Goal: Use online tool/utility: Utilize a website feature to perform a specific function

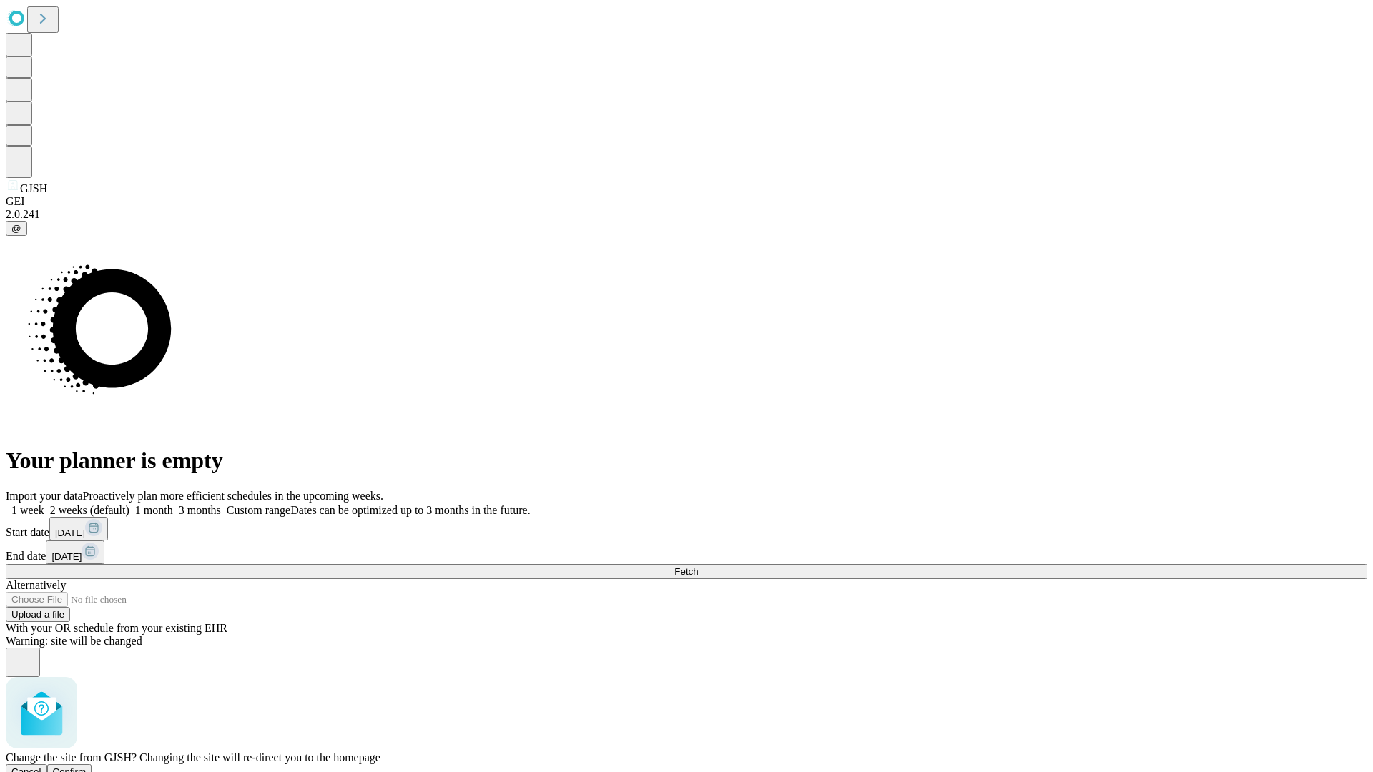
click at [87, 767] on span "Confirm" at bounding box center [70, 772] width 34 height 11
click at [129, 504] on label "2 weeks (default)" at bounding box center [86, 510] width 85 height 12
click at [698, 566] on span "Fetch" at bounding box center [686, 571] width 24 height 11
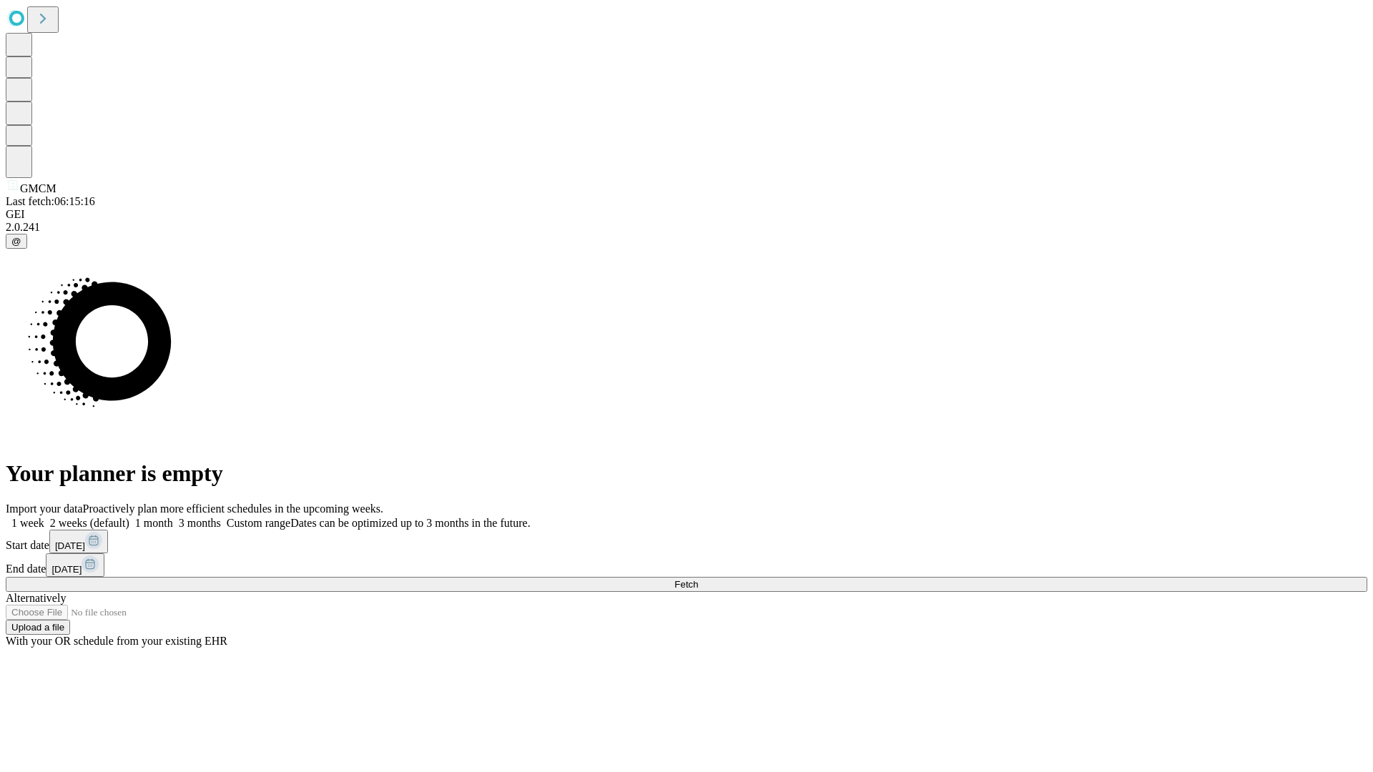
click at [698, 579] on span "Fetch" at bounding box center [686, 584] width 24 height 11
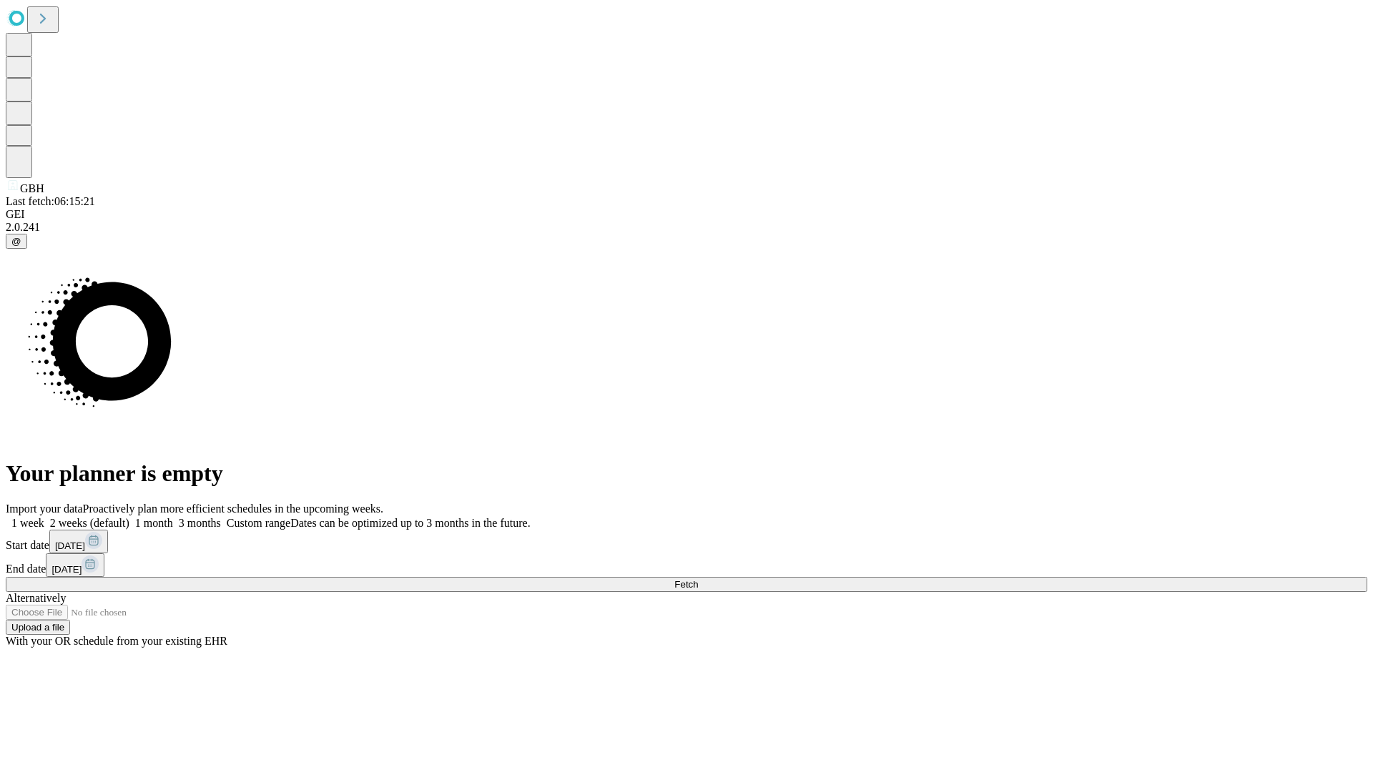
click at [129, 517] on label "2 weeks (default)" at bounding box center [86, 523] width 85 height 12
click at [698, 579] on span "Fetch" at bounding box center [686, 584] width 24 height 11
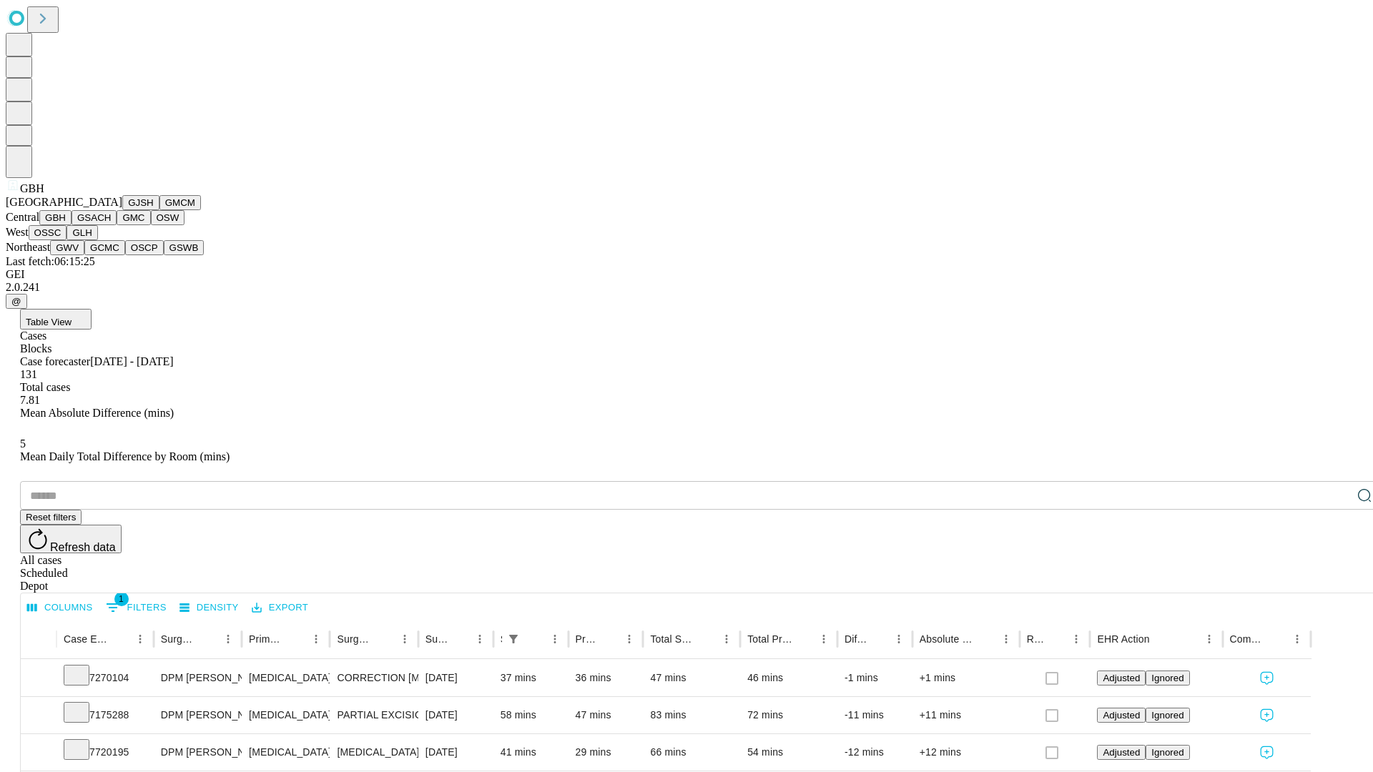
click at [111, 225] on button "GSACH" at bounding box center [94, 217] width 45 height 15
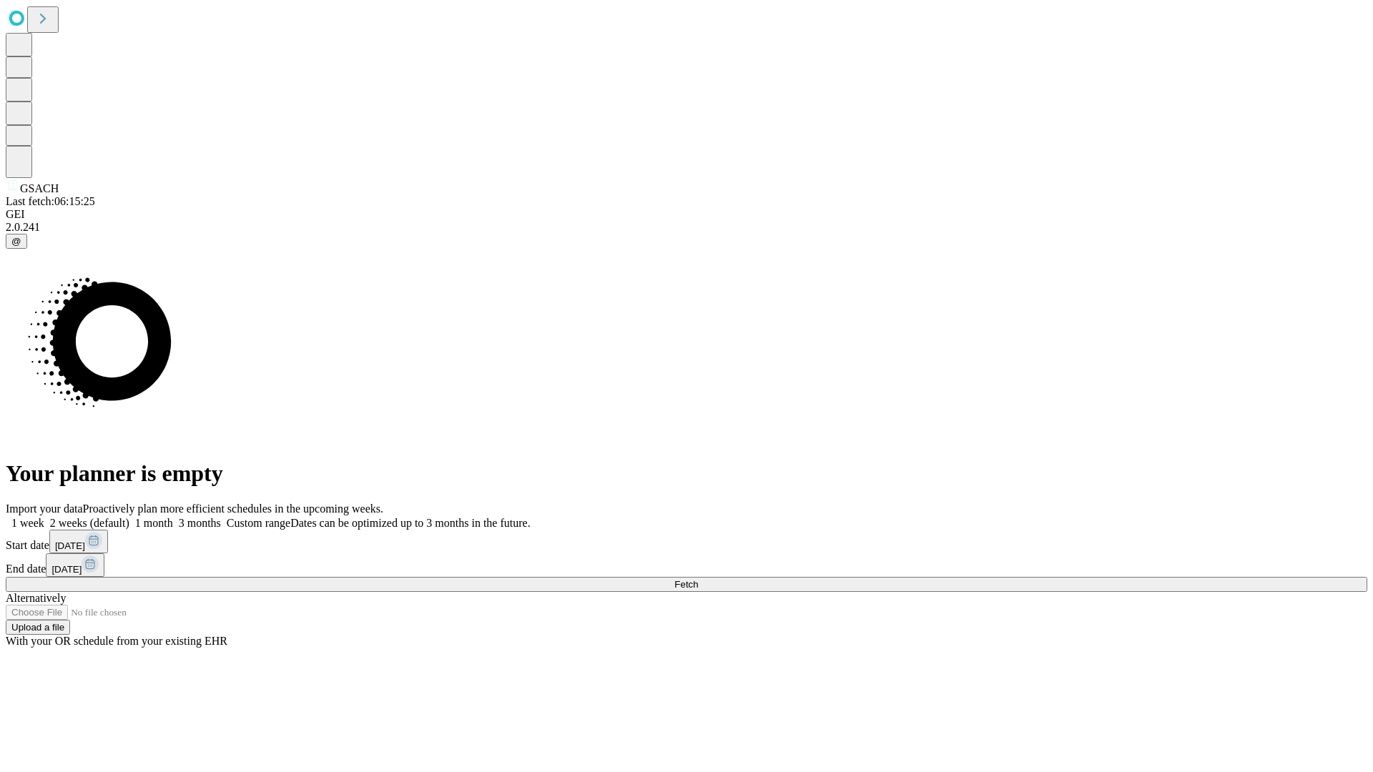
click at [129, 517] on label "2 weeks (default)" at bounding box center [86, 523] width 85 height 12
click at [698, 579] on span "Fetch" at bounding box center [686, 584] width 24 height 11
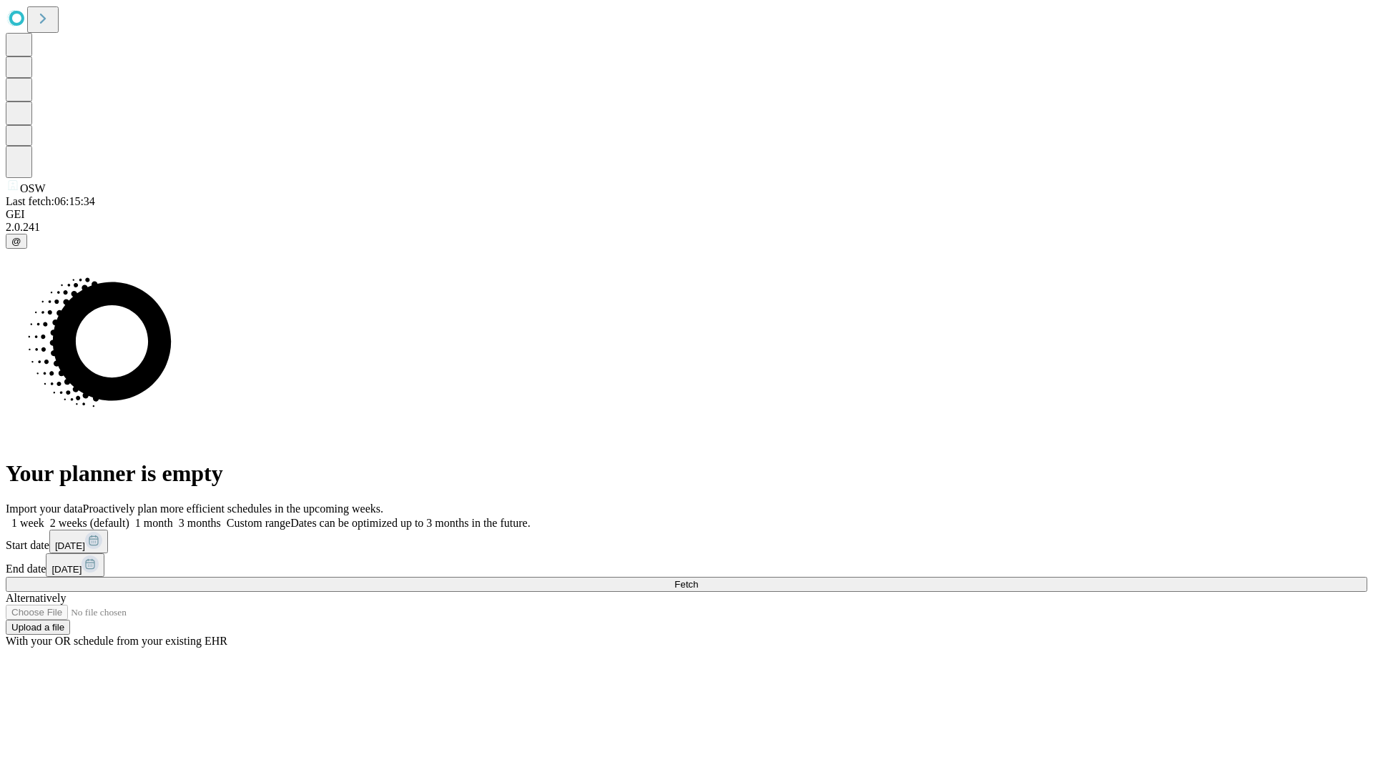
click at [129, 517] on label "2 weeks (default)" at bounding box center [86, 523] width 85 height 12
click at [698, 579] on span "Fetch" at bounding box center [686, 584] width 24 height 11
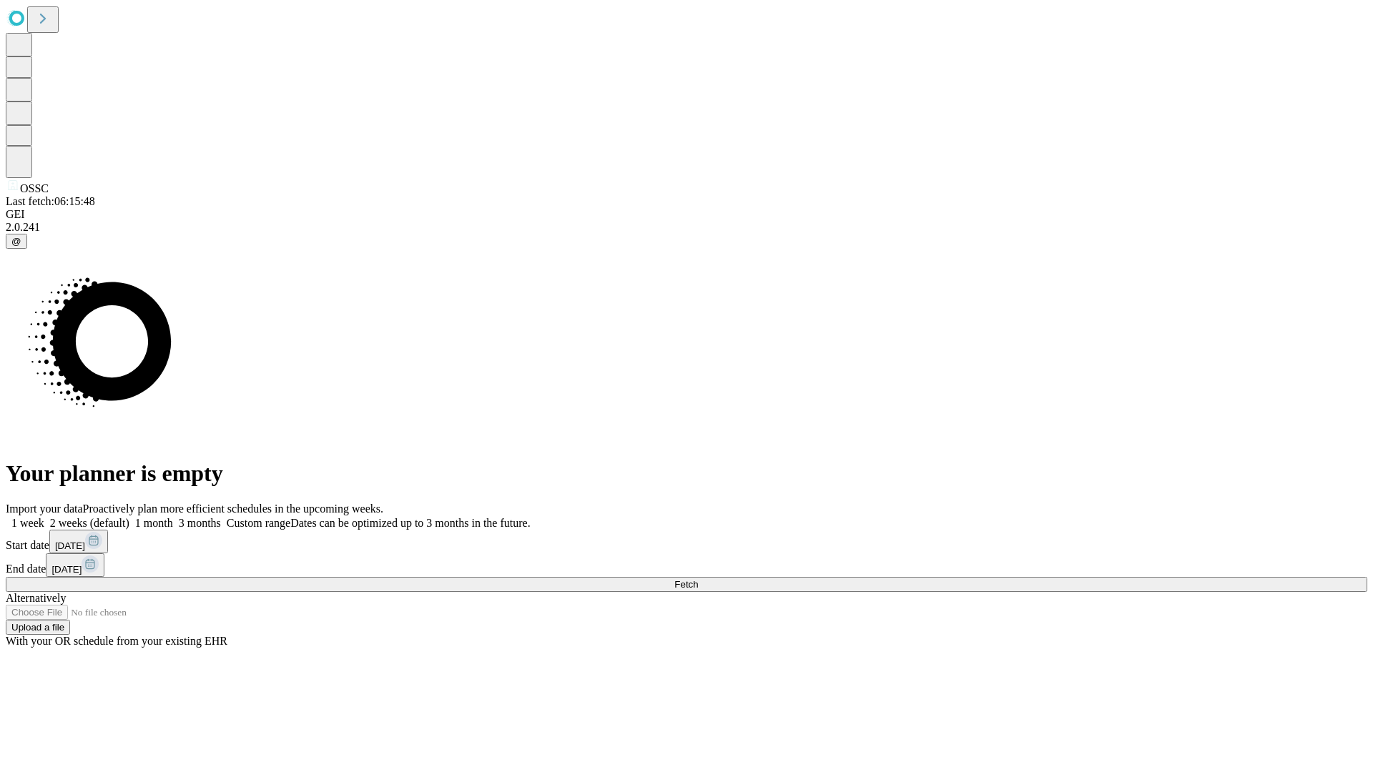
click at [129, 517] on label "2 weeks (default)" at bounding box center [86, 523] width 85 height 12
click at [698, 579] on span "Fetch" at bounding box center [686, 584] width 24 height 11
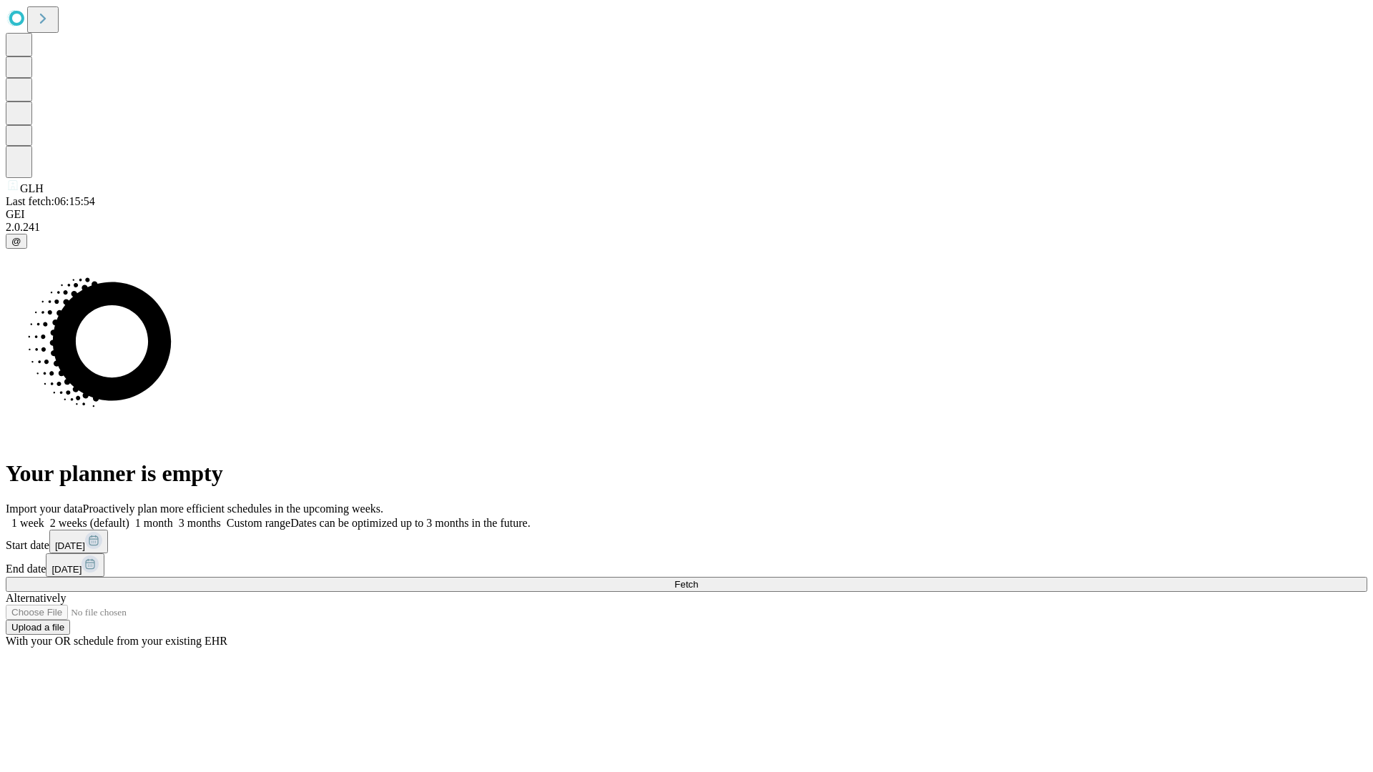
click at [129, 517] on label "2 weeks (default)" at bounding box center [86, 523] width 85 height 12
click at [698, 579] on span "Fetch" at bounding box center [686, 584] width 24 height 11
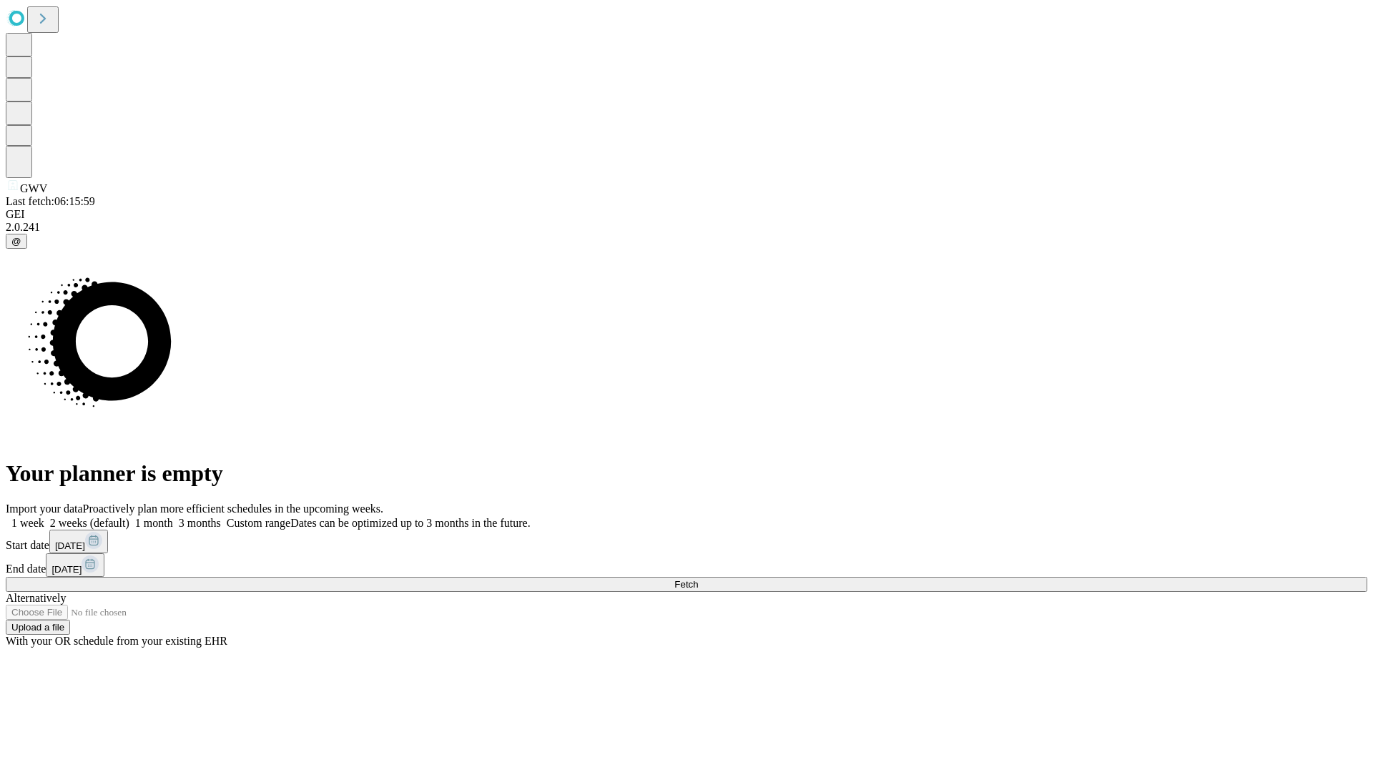
click at [129, 517] on label "2 weeks (default)" at bounding box center [86, 523] width 85 height 12
click at [698, 579] on span "Fetch" at bounding box center [686, 584] width 24 height 11
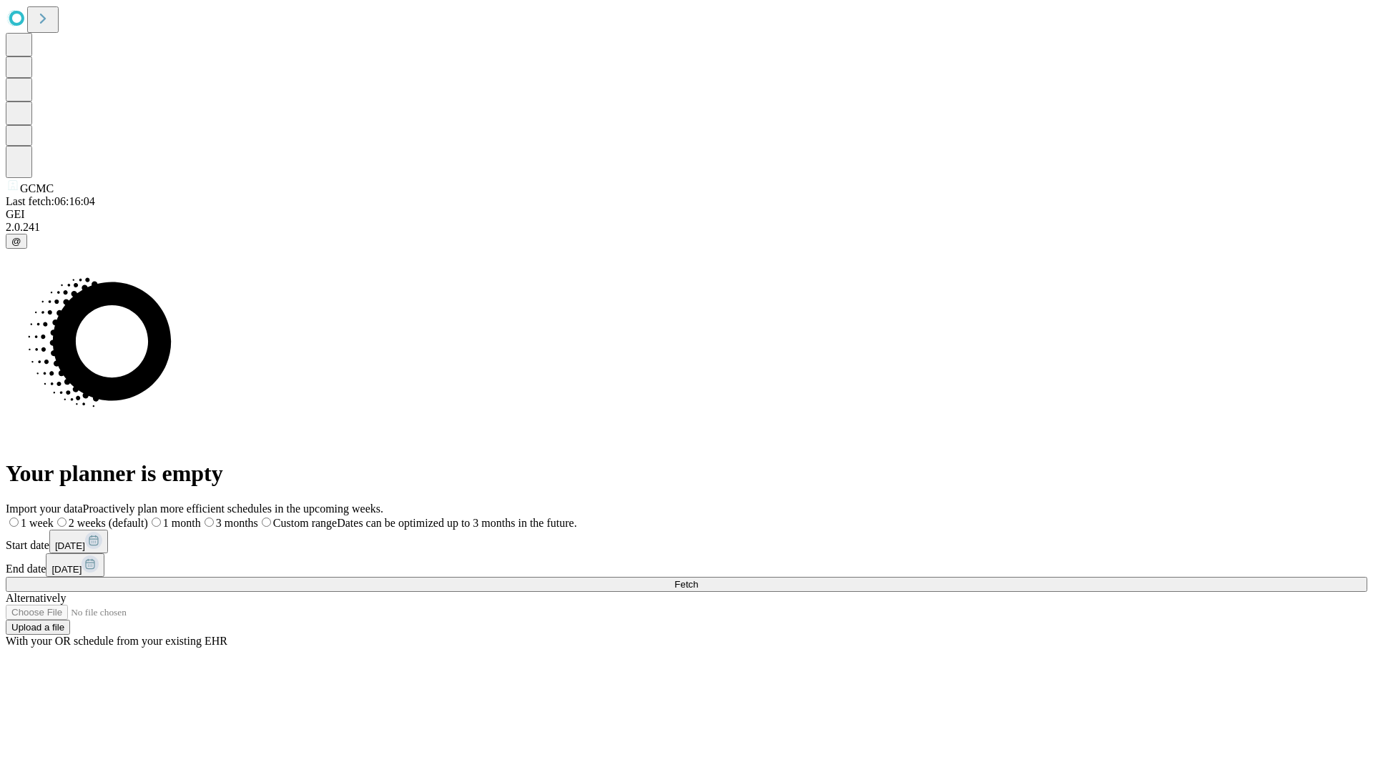
click at [148, 517] on label "2 weeks (default)" at bounding box center [101, 523] width 94 height 12
click at [698, 579] on span "Fetch" at bounding box center [686, 584] width 24 height 11
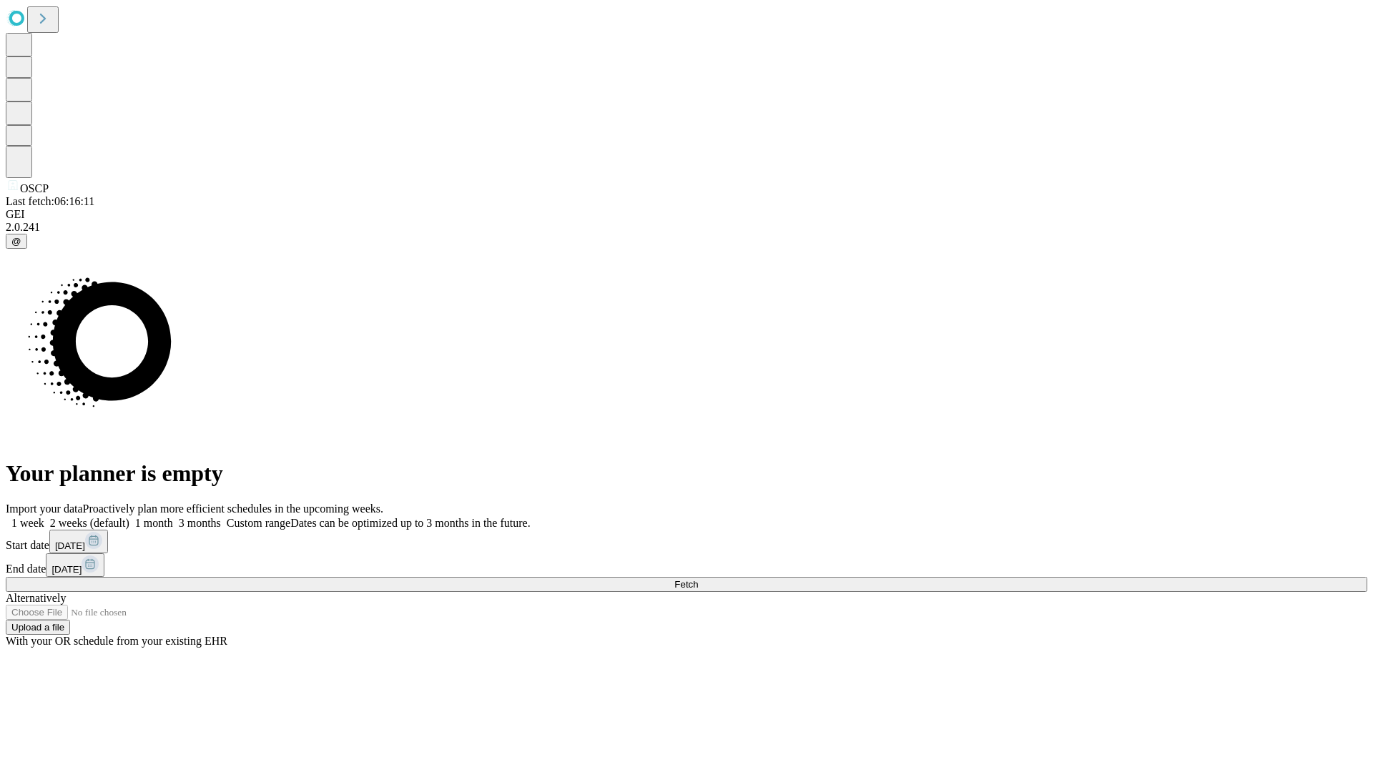
click at [129, 517] on label "2 weeks (default)" at bounding box center [86, 523] width 85 height 12
click at [698, 579] on span "Fetch" at bounding box center [686, 584] width 24 height 11
